Goal: Task Accomplishment & Management: Manage account settings

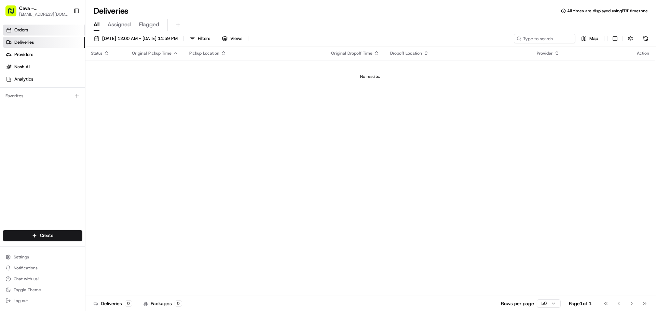
click at [79, 30] on link "Orders" at bounding box center [44, 30] width 82 height 11
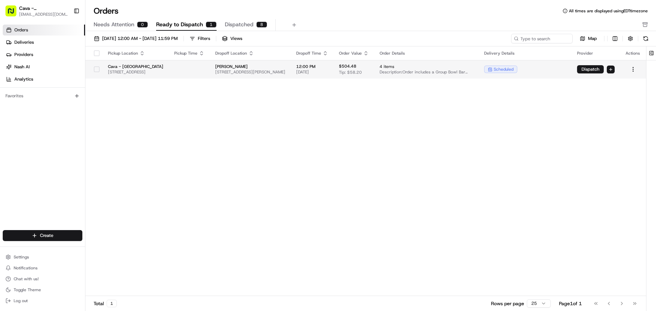
click at [95, 73] on div at bounding box center [97, 69] width 12 height 11
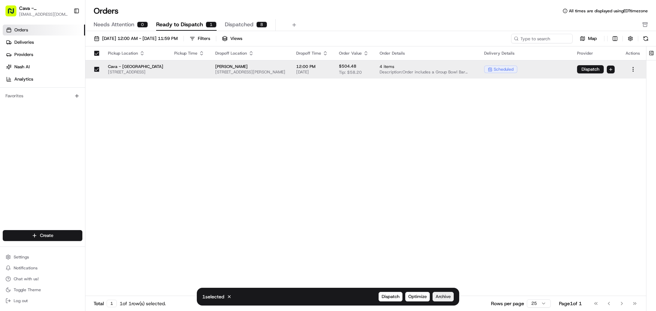
click at [444, 296] on span "Archive" at bounding box center [442, 297] width 15 height 6
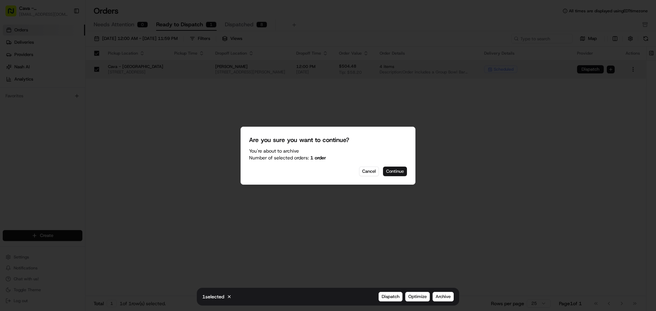
click at [400, 173] on button "Continue" at bounding box center [395, 172] width 24 height 10
